Goal: Information Seeking & Learning: Find specific fact

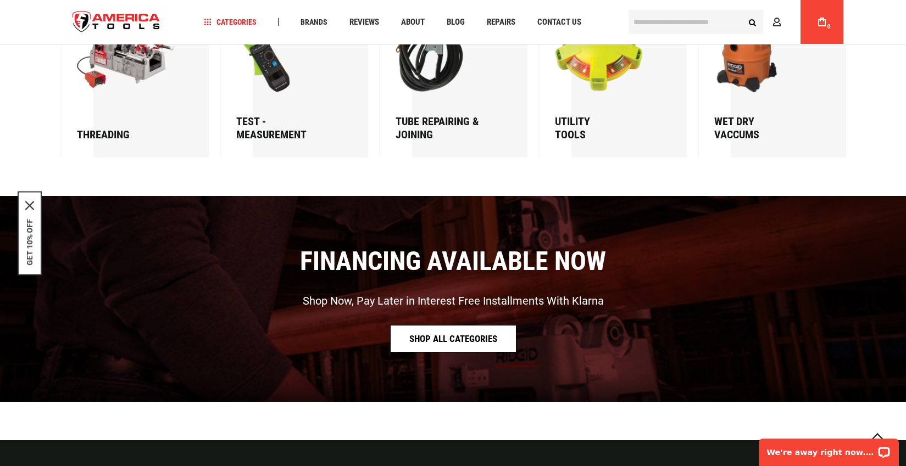
scroll to position [1500, 0]
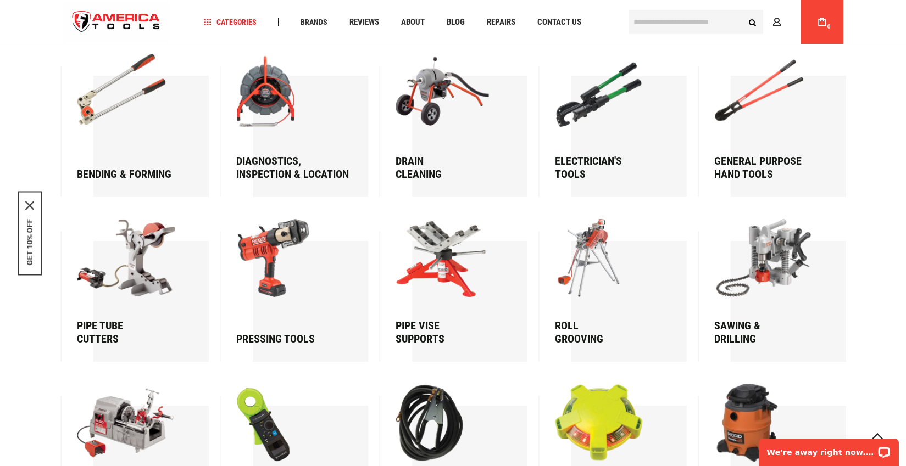
click at [681, 23] on input "text" at bounding box center [695, 22] width 135 height 24
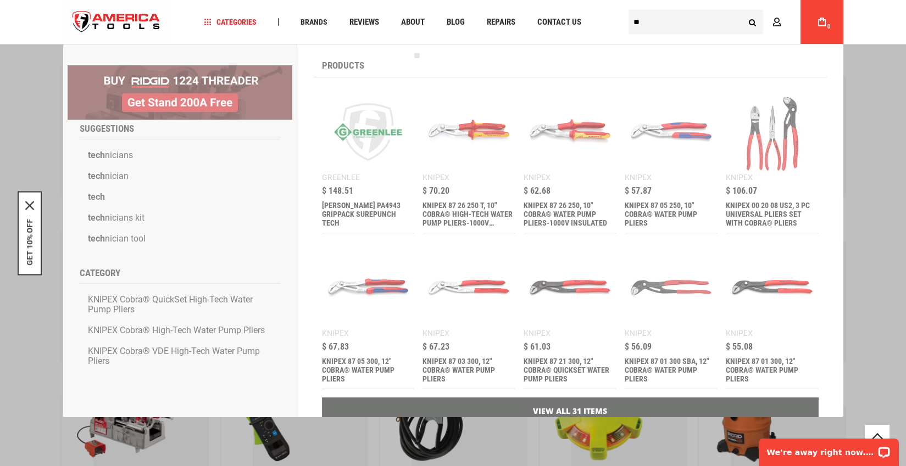
type input "*"
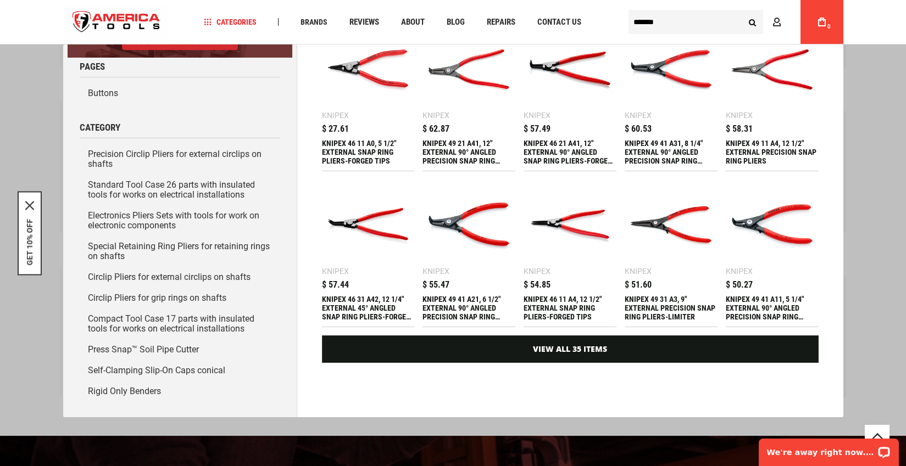
scroll to position [1717, 0]
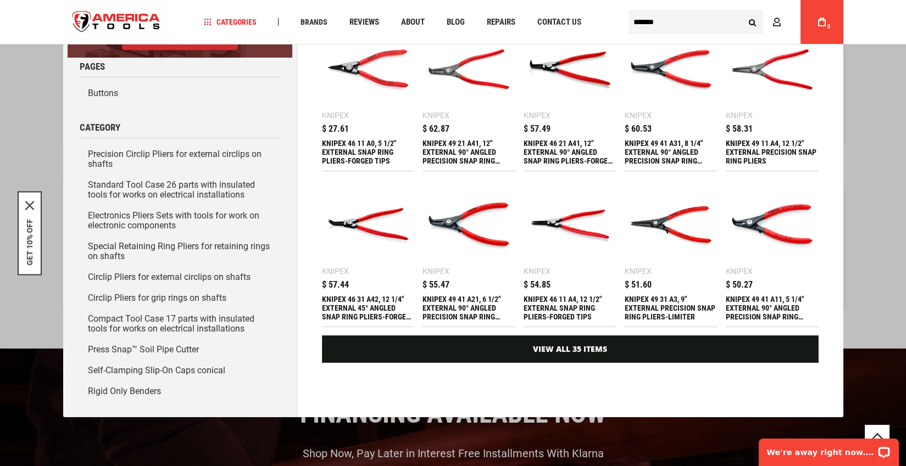
type input "*******"
click at [752, 24] on button "Search" at bounding box center [752, 22] width 21 height 21
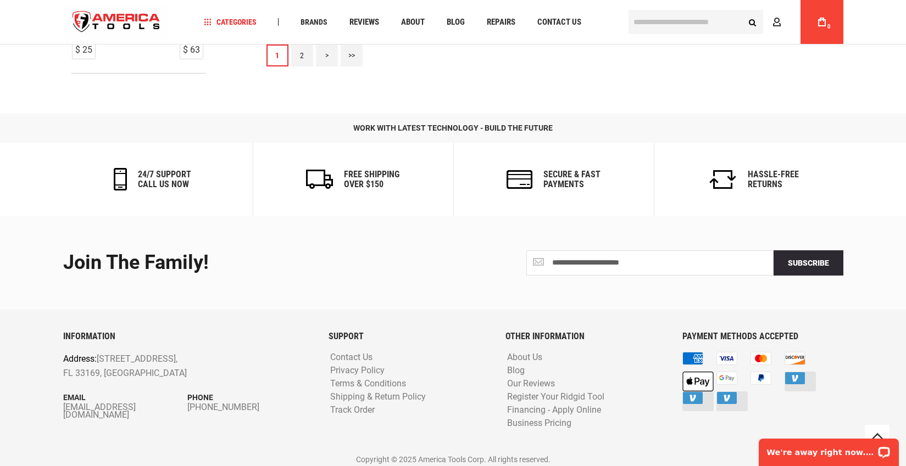
scroll to position [1533, 0]
